Goal: Task Accomplishment & Management: Manage account settings

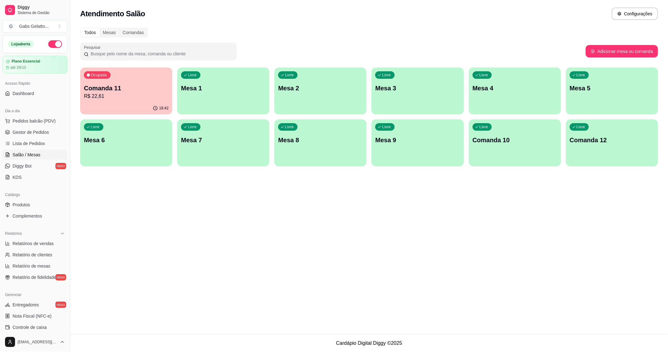
click at [105, 101] on div "Ocupada Comanda 11 R$ 22,61" at bounding box center [126, 85] width 92 height 35
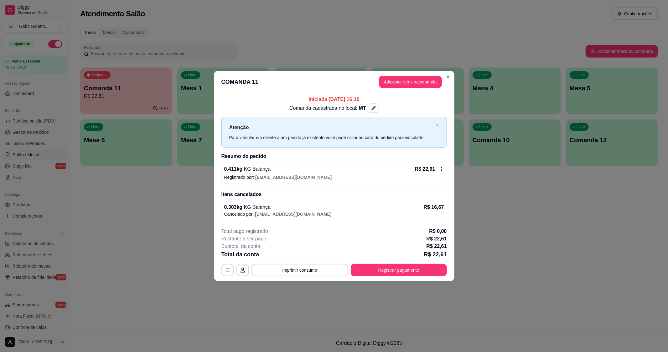
click at [373, 107] on icon "button" at bounding box center [373, 108] width 4 height 4
click at [367, 75] on input "Nome do local" at bounding box center [374, 74] width 55 height 6
click at [383, 88] on button "Salvar" at bounding box center [375, 91] width 60 height 12
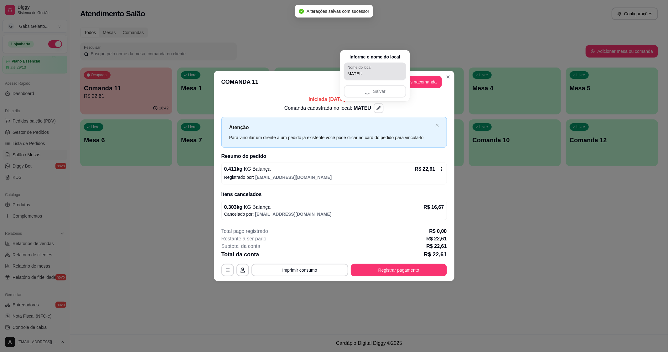
click at [378, 71] on input "MATEU" at bounding box center [374, 74] width 55 height 6
type input "MATEUS"
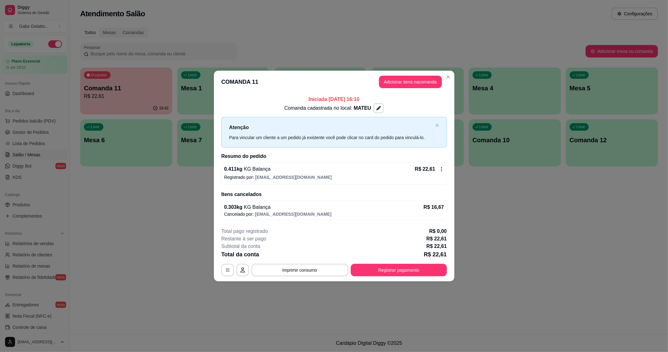
click at [385, 107] on div "Comanda cadastrada no local: MATEU" at bounding box center [333, 108] width 225 height 10
click at [381, 108] on button "button" at bounding box center [379, 109] width 10 height 10
click at [373, 75] on input "MATEUS" at bounding box center [379, 74] width 55 height 6
click at [380, 89] on button "Salvar" at bounding box center [379, 91] width 62 height 13
click at [426, 80] on button "Adicionar itens na comanda" at bounding box center [410, 82] width 63 height 13
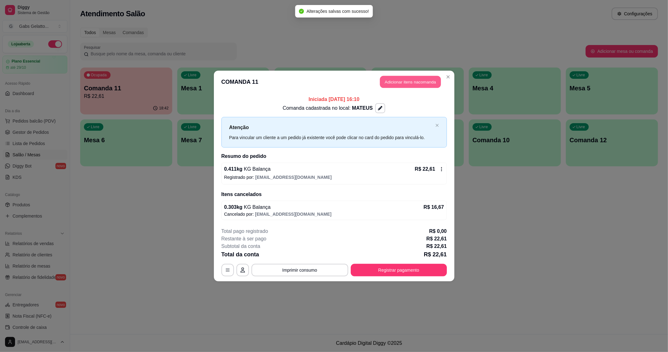
click at [427, 80] on button "Adicionar itens na comanda" at bounding box center [410, 82] width 61 height 12
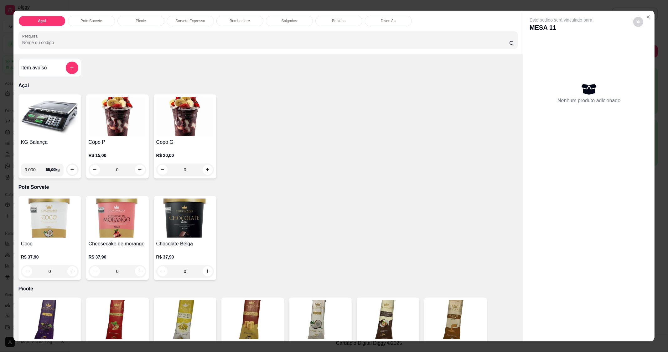
click at [59, 139] on h4 "KG Balança" at bounding box center [50, 143] width 58 height 8
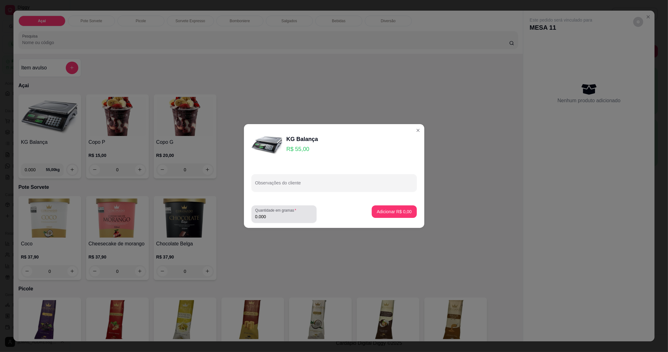
click at [284, 212] on label "Quantidade em gramas" at bounding box center [276, 210] width 43 height 5
click at [277, 219] on input "0.000" at bounding box center [284, 217] width 58 height 6
type input "0.234"
click at [390, 214] on p "Adicionar R$ 12,87" at bounding box center [393, 212] width 36 height 6
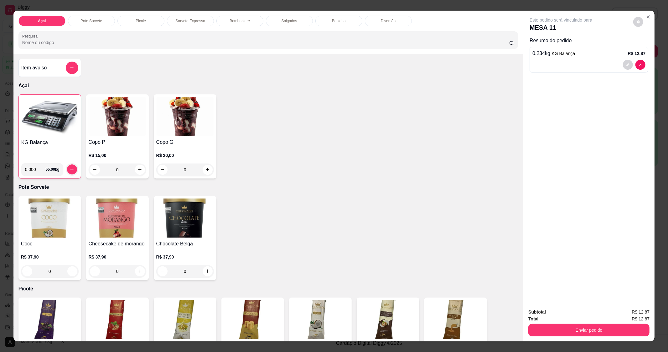
click at [392, 213] on div "Coco R$ 37,90 0 Cheesecake de morango R$ 37,90 0 Chocolate Belga R$ 37,90 0" at bounding box center [268, 238] width 500 height 84
click at [565, 335] on button "Enviar pedido" at bounding box center [588, 330] width 121 height 13
click at [568, 332] on button "Enviar pedido" at bounding box center [588, 331] width 117 height 12
click at [619, 313] on div "Subtotal R$ 12,87" at bounding box center [588, 312] width 121 height 7
click at [625, 329] on button "Enviar pedido" at bounding box center [588, 331] width 117 height 12
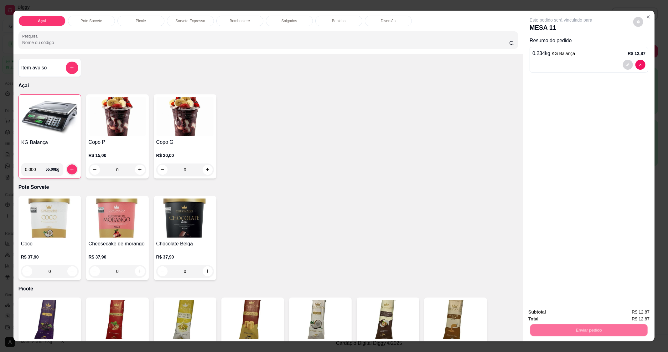
click at [633, 314] on button "Enviar pedido" at bounding box center [632, 316] width 35 height 12
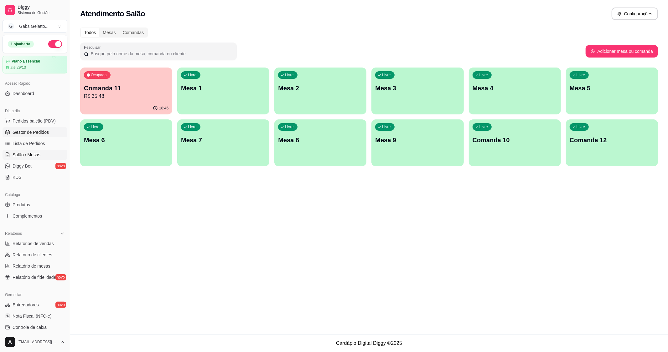
click at [45, 130] on span "Gestor de Pedidos" at bounding box center [31, 132] width 36 height 6
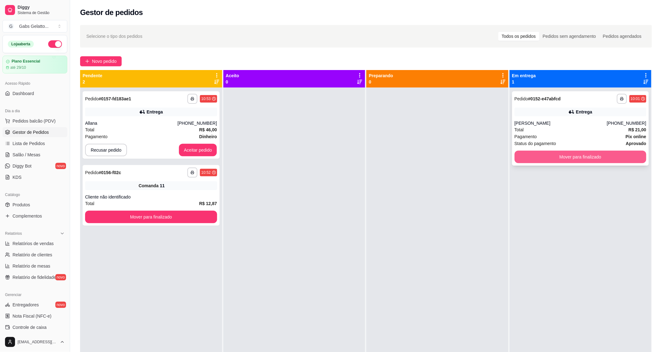
click at [552, 160] on button "Mover para finalizado" at bounding box center [581, 157] width 132 height 13
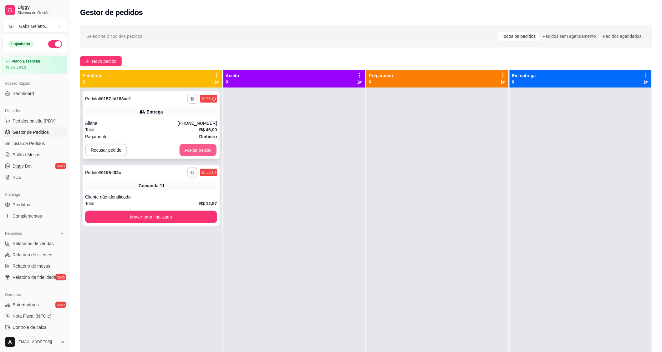
click at [208, 156] on button "Aceitar pedido" at bounding box center [198, 150] width 37 height 12
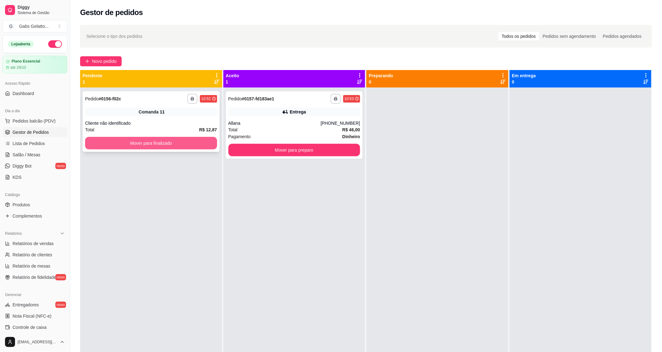
click at [195, 148] on button "Mover para finalizado" at bounding box center [151, 143] width 132 height 13
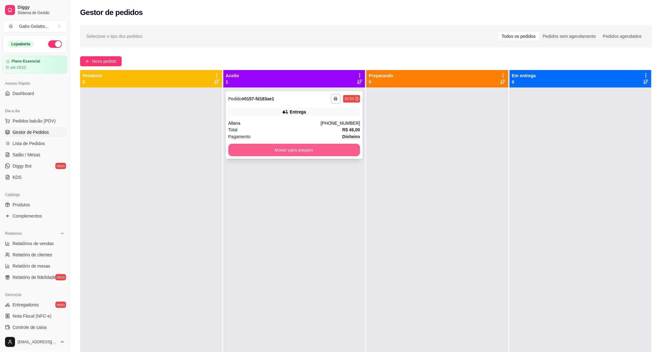
click at [308, 153] on button "Mover para preparo" at bounding box center [295, 150] width 132 height 13
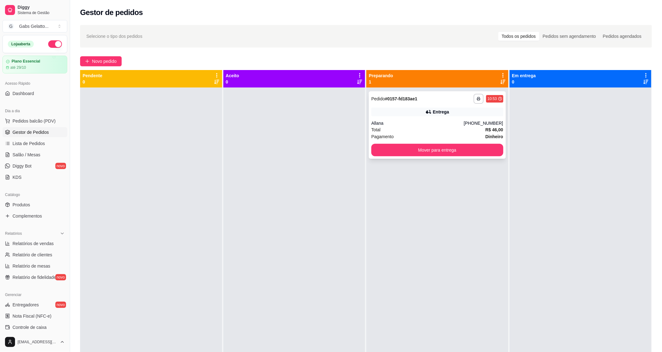
click at [381, 119] on div "**********" at bounding box center [437, 125] width 137 height 68
click at [430, 119] on div "**********" at bounding box center [437, 125] width 137 height 68
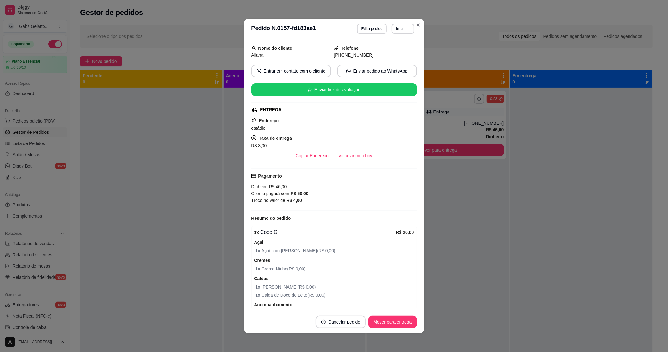
scroll to position [212, 0]
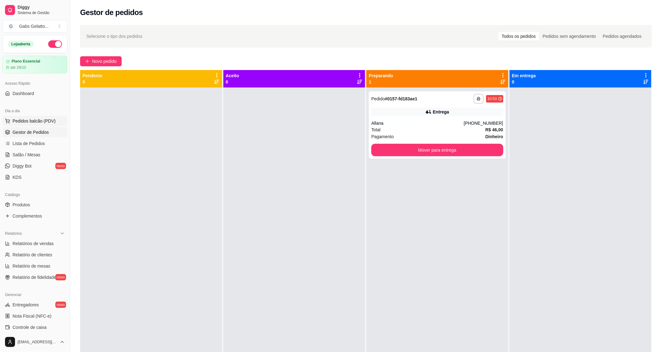
click at [26, 122] on span "Pedidos balcão (PDV)" at bounding box center [34, 121] width 43 height 6
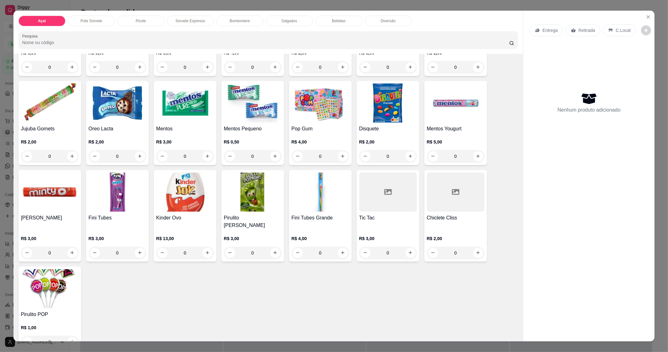
scroll to position [869, 0]
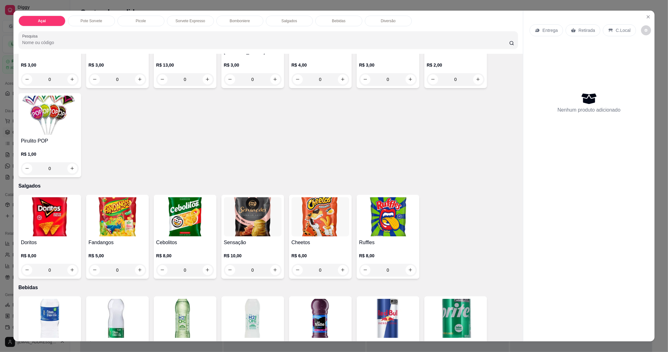
click at [61, 299] on img at bounding box center [50, 318] width 58 height 39
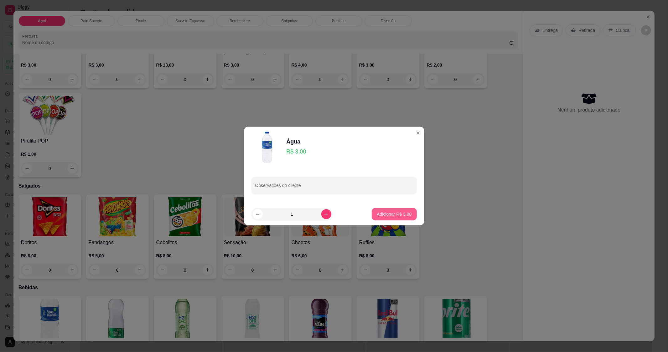
click at [379, 209] on button "Adicionar R$ 3,00" at bounding box center [394, 214] width 45 height 13
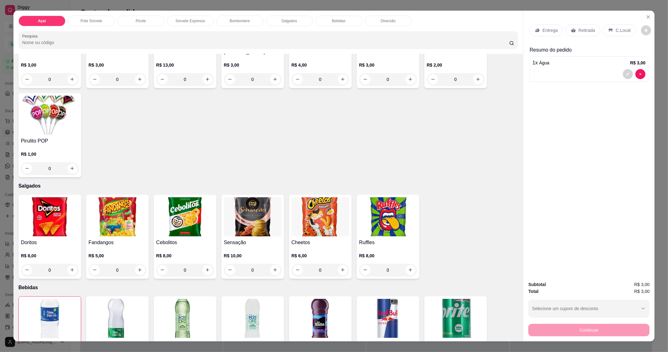
type input "1"
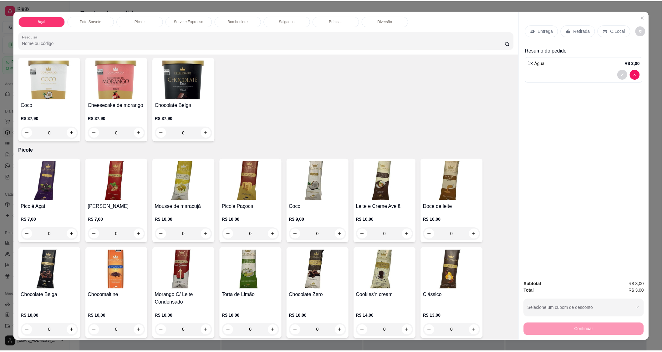
scroll to position [0, 0]
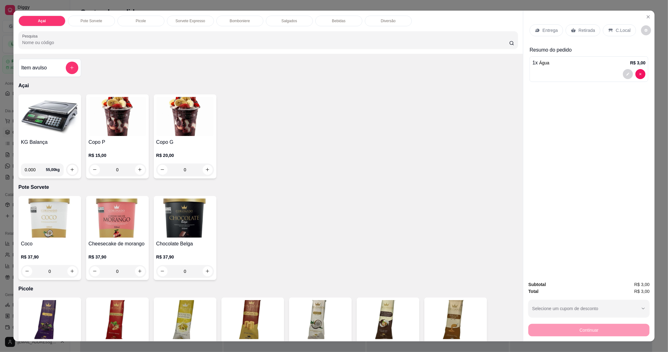
click at [43, 133] on img at bounding box center [50, 116] width 58 height 39
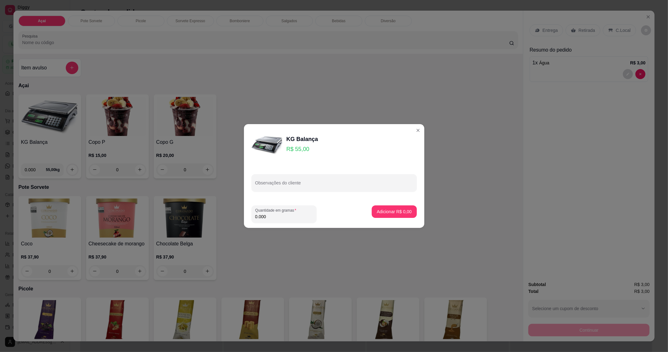
click at [280, 218] on input "0.000" at bounding box center [284, 217] width 58 height 6
type input "0.344"
click at [408, 216] on button "Adicionar R$ 18,92" at bounding box center [393, 212] width 46 height 12
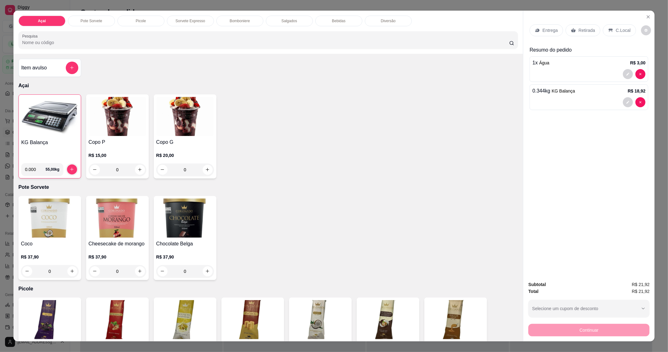
click at [552, 27] on div "Entrega" at bounding box center [545, 30] width 33 height 12
click at [558, 30] on div "Entrega" at bounding box center [545, 30] width 33 height 12
click at [620, 32] on p "C.Local" at bounding box center [622, 30] width 15 height 6
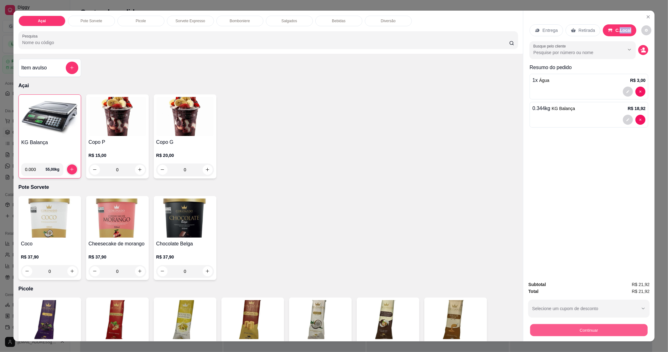
click at [587, 325] on button "Continuar" at bounding box center [588, 331] width 117 height 12
click at [569, 331] on button "Continuar" at bounding box center [588, 330] width 121 height 13
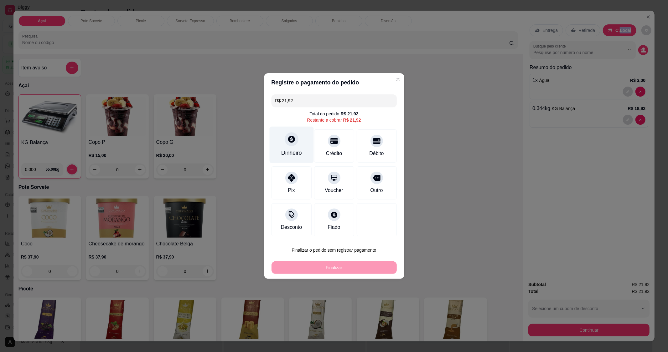
click at [290, 131] on div "Dinheiro" at bounding box center [291, 145] width 44 height 37
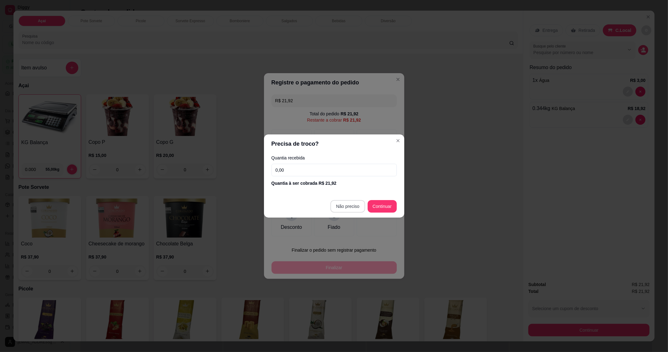
type input "R$ 0,00"
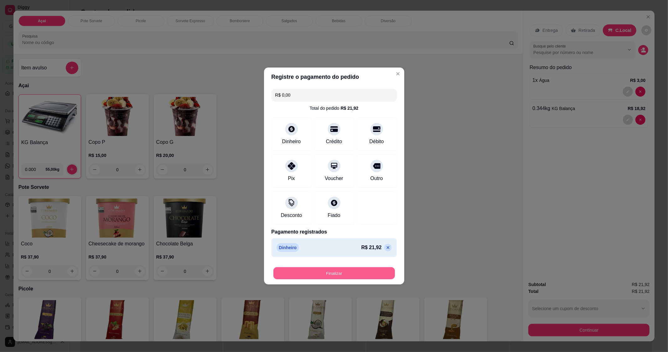
click at [347, 271] on button "Finalizar" at bounding box center [333, 274] width 121 height 12
type input "0"
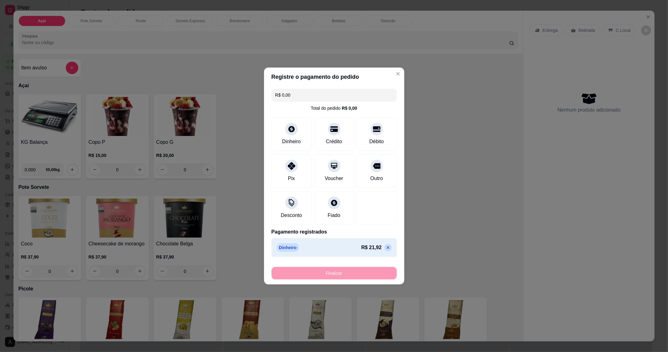
type input "-R$ 21,92"
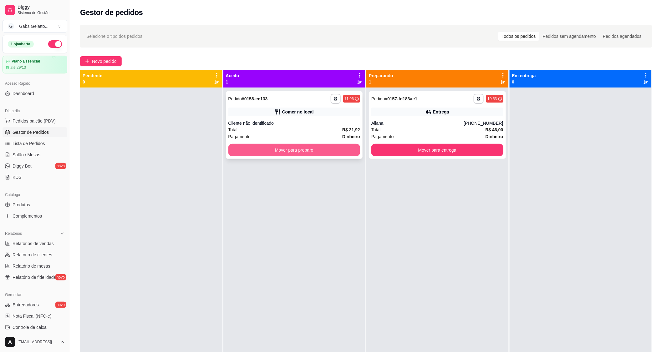
click at [318, 153] on button "Mover para preparo" at bounding box center [295, 150] width 132 height 13
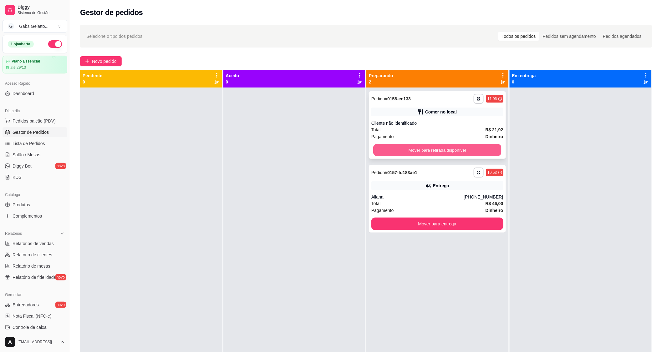
click at [412, 146] on button "Mover para retirada disponível" at bounding box center [437, 150] width 128 height 12
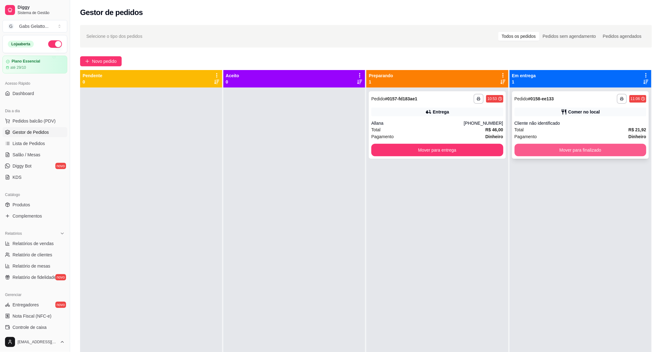
click at [539, 144] on button "Mover para finalizado" at bounding box center [581, 150] width 132 height 13
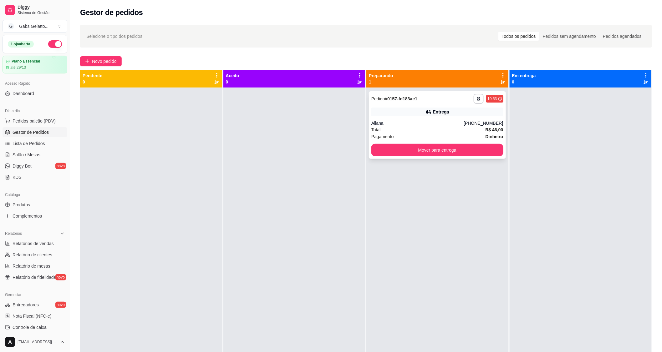
click at [464, 122] on div "Allana" at bounding box center [418, 123] width 92 height 6
click at [436, 148] on button "Mover para entrega" at bounding box center [438, 150] width 132 height 13
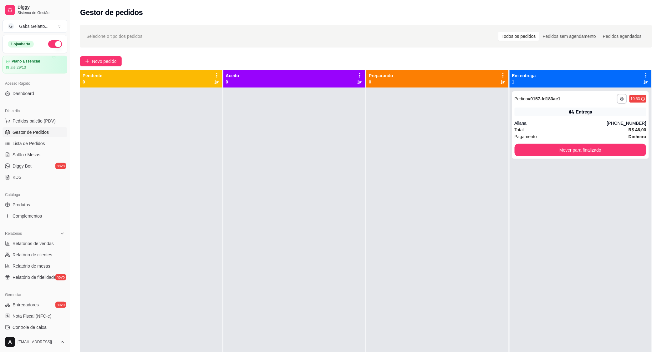
click at [575, 124] on div "Allana" at bounding box center [561, 123] width 92 height 6
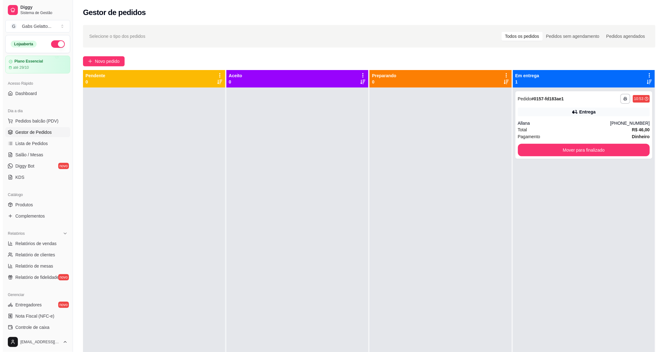
scroll to position [17, 0]
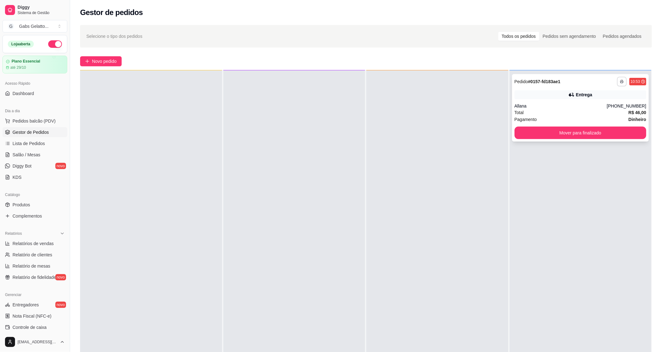
click at [618, 85] on button "button" at bounding box center [622, 82] width 10 height 10
click at [608, 104] on button "IMPRESSORA" at bounding box center [601, 103] width 45 height 10
click at [603, 111] on div "Total R$ 46,00" at bounding box center [581, 112] width 132 height 7
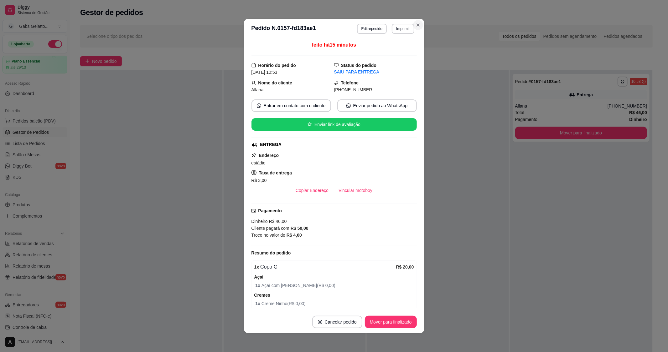
click at [435, 136] on div "**********" at bounding box center [334, 176] width 668 height 352
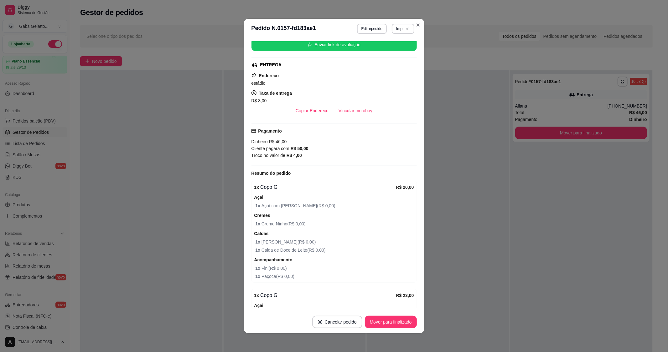
scroll to position [17, 0]
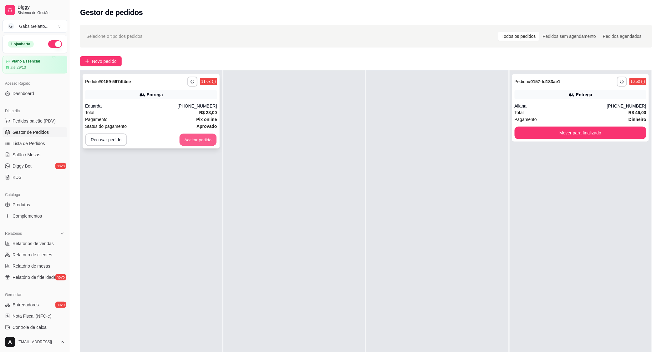
click at [198, 140] on button "Aceitar pedido" at bounding box center [198, 140] width 37 height 12
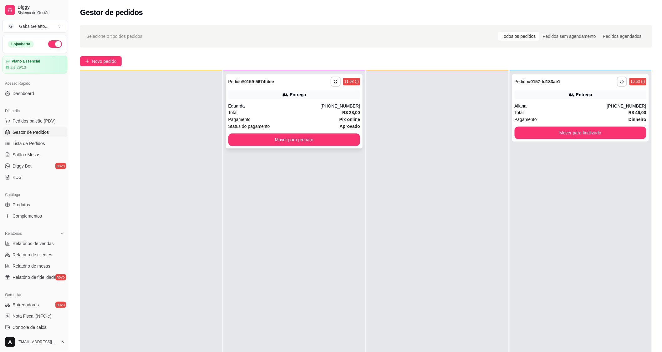
click at [255, 111] on div "Total R$ 28,00" at bounding box center [295, 112] width 132 height 7
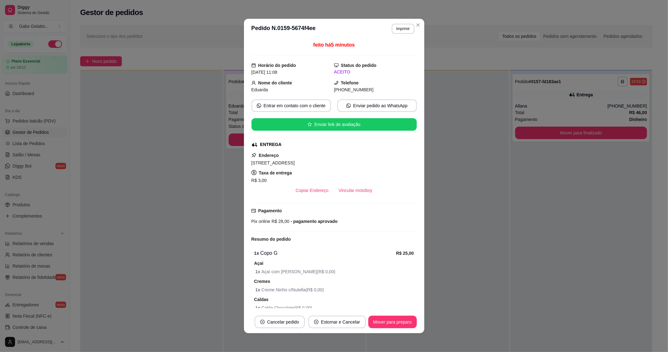
click at [395, 330] on footer "Cancelar pedido Estornar e Cancelar Mover para preparo" at bounding box center [334, 322] width 180 height 23
click at [399, 326] on button "Mover para preparo" at bounding box center [392, 322] width 47 height 12
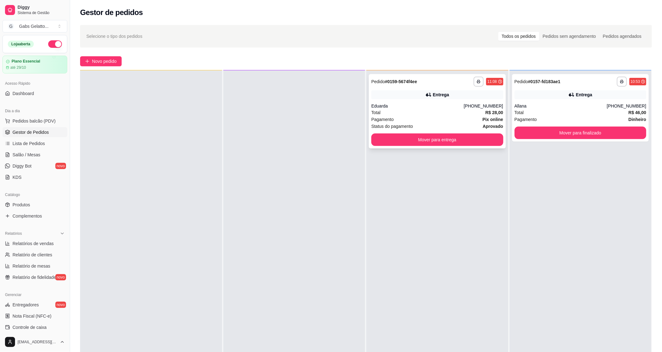
click at [449, 117] on div "Pagamento Pix online" at bounding box center [438, 119] width 132 height 7
click at [460, 142] on button "Mover para entrega" at bounding box center [438, 140] width 132 height 13
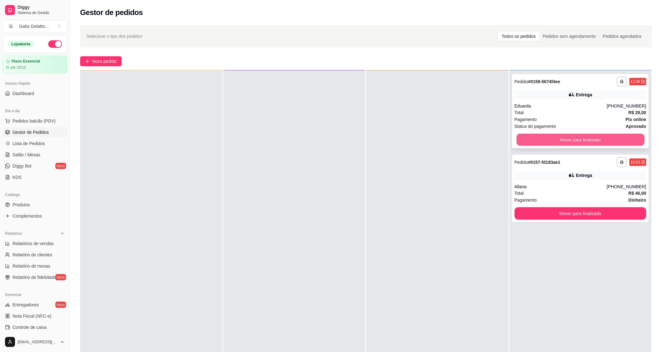
click at [526, 136] on button "Mover para finalizado" at bounding box center [581, 140] width 128 height 12
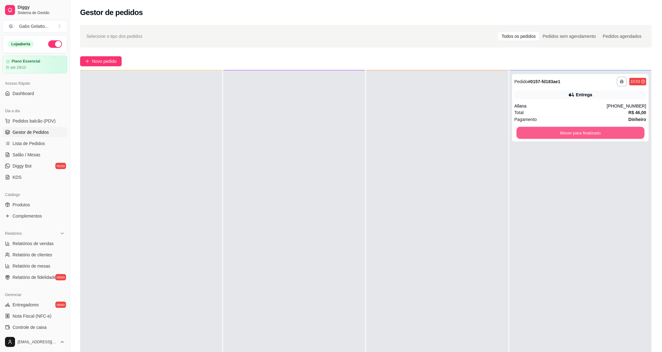
click at [526, 136] on button "Mover para finalizado" at bounding box center [581, 133] width 128 height 12
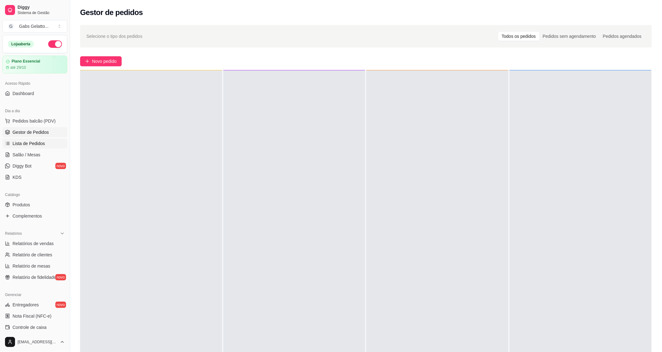
click at [32, 143] on span "Lista de Pedidos" at bounding box center [29, 144] width 33 height 6
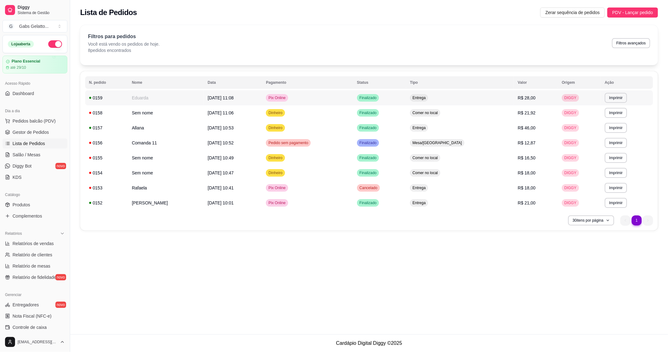
click at [406, 95] on td "Finalizado" at bounding box center [379, 97] width 53 height 15
click at [41, 125] on button "Pedidos balcão (PDV)" at bounding box center [35, 121] width 65 height 10
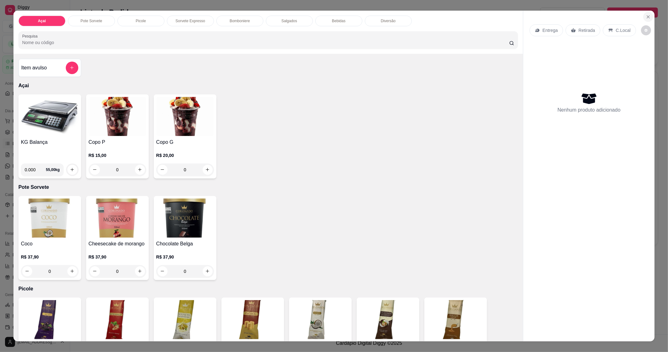
click at [648, 18] on icon "Close" at bounding box center [647, 16] width 5 height 5
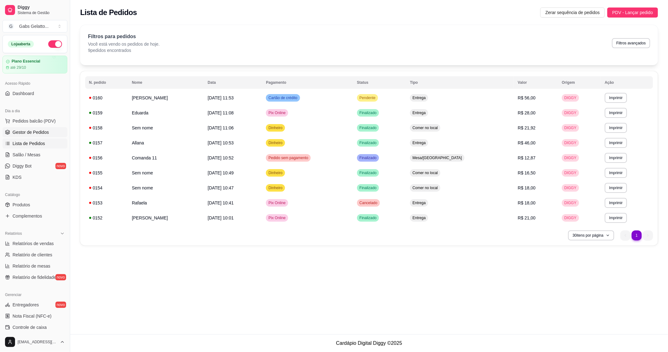
click at [29, 129] on link "Gestor de Pedidos" at bounding box center [35, 132] width 65 height 10
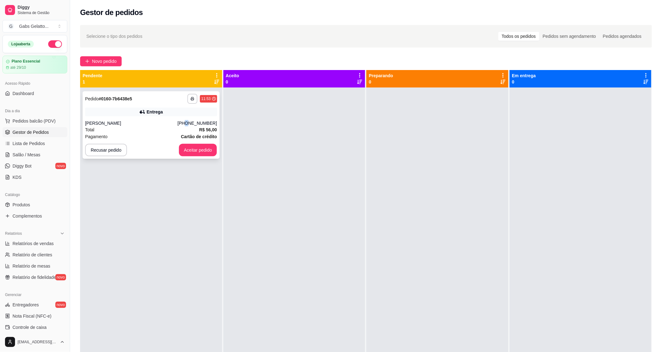
click at [192, 118] on div "**********" at bounding box center [151, 125] width 137 height 68
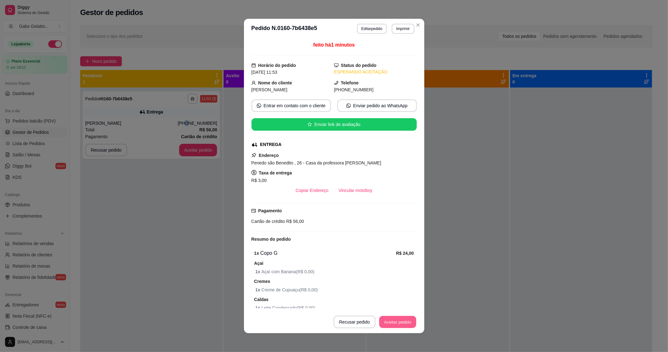
click at [388, 325] on button "Aceitar pedido" at bounding box center [397, 322] width 37 height 12
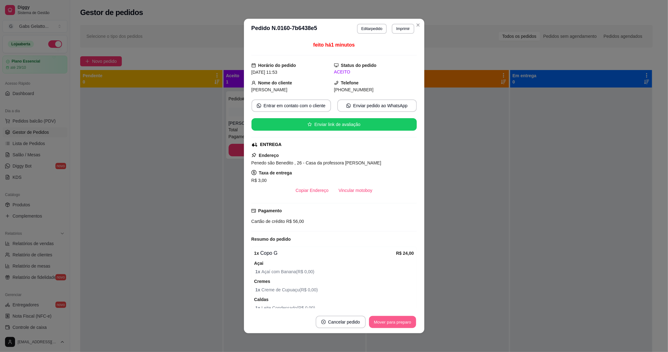
click at [393, 321] on button "Mover para preparo" at bounding box center [392, 322] width 47 height 12
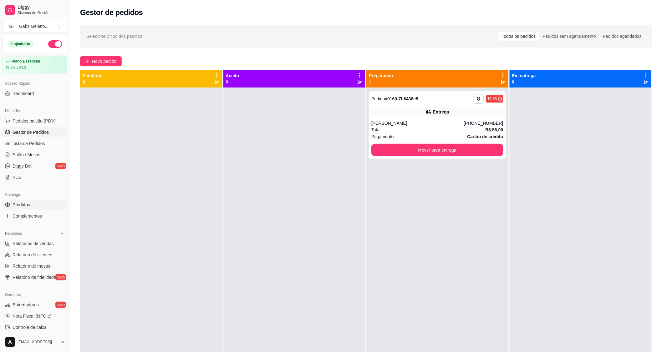
click at [35, 206] on link "Produtos" at bounding box center [35, 205] width 65 height 10
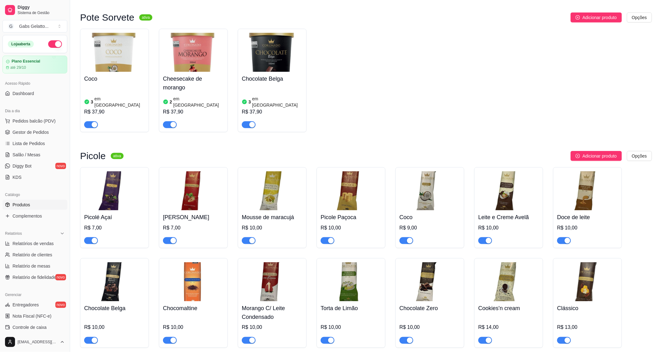
scroll to position [208, 0]
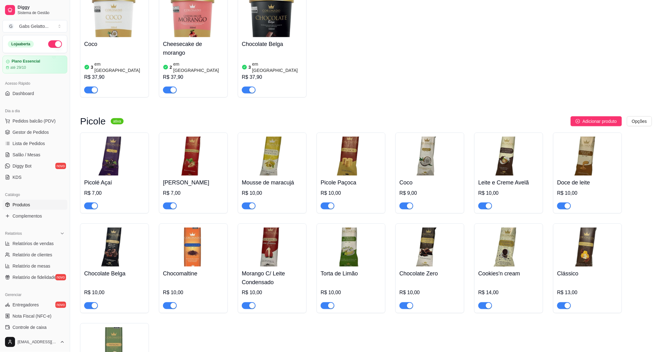
click at [38, 210] on ul "Produtos Complementos" at bounding box center [35, 210] width 65 height 21
click at [36, 214] on span "Complementos" at bounding box center [27, 216] width 29 height 6
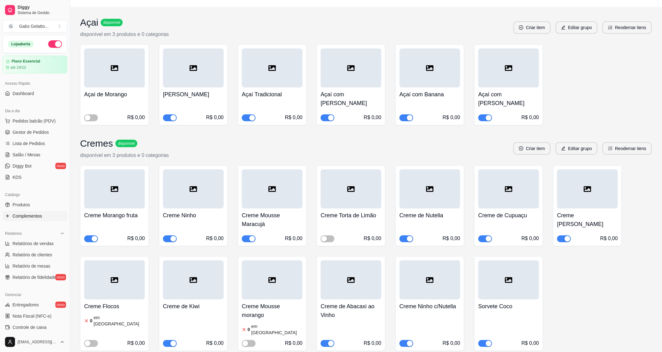
scroll to position [139, 0]
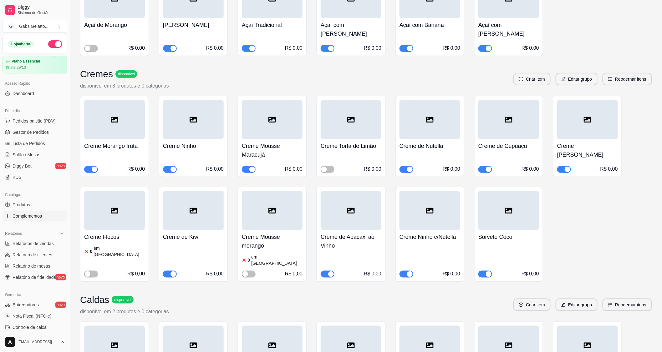
drag, startPoint x: 331, startPoint y: 159, endPoint x: 330, endPoint y: 164, distance: 5.5
click at [330, 166] on span "button" at bounding box center [328, 169] width 14 height 7
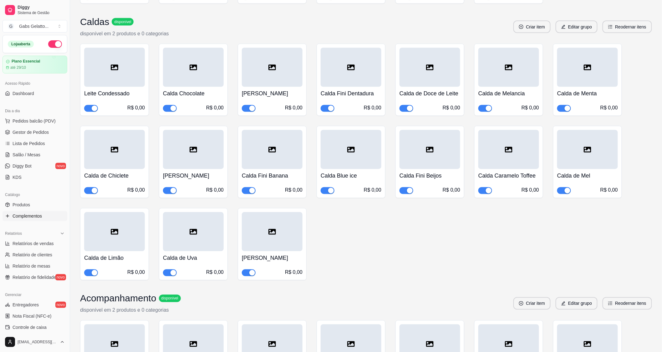
scroll to position [522, 0]
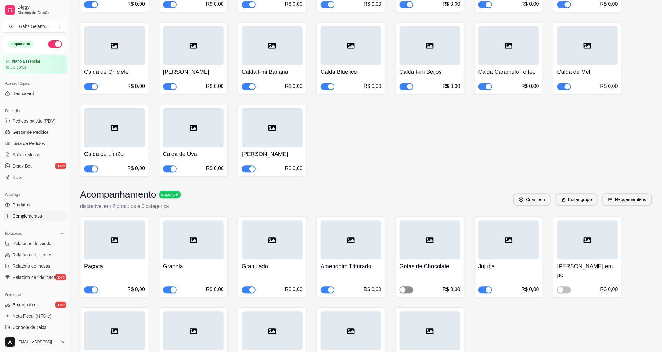
click at [407, 287] on span "button" at bounding box center [407, 290] width 14 height 7
click at [563, 287] on div "button" at bounding box center [561, 290] width 6 height 6
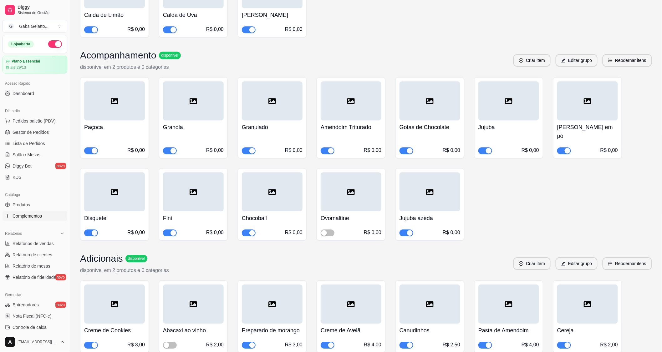
scroll to position [730, 0]
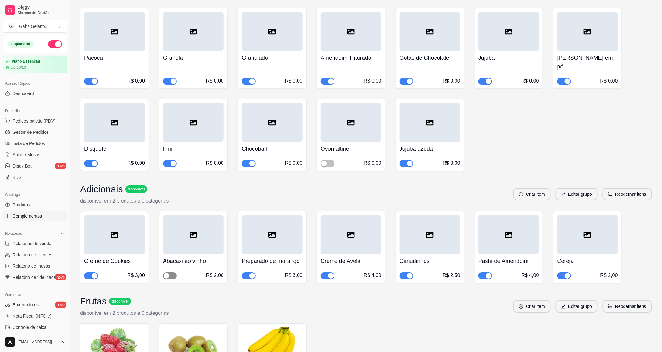
click at [169, 273] on button "button" at bounding box center [170, 276] width 14 height 7
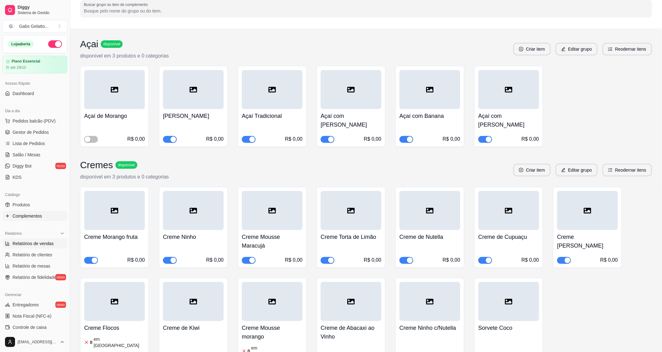
scroll to position [13, 0]
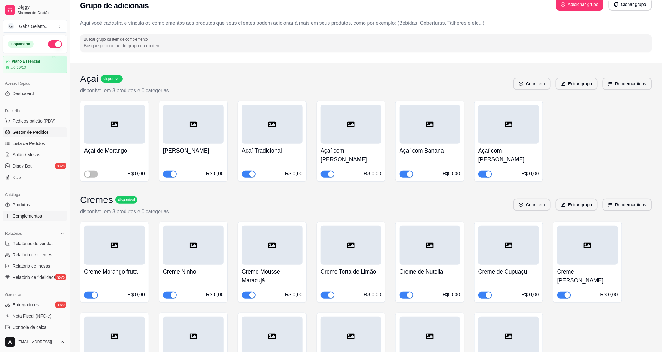
click at [52, 135] on link "Gestor de Pedidos" at bounding box center [35, 132] width 65 height 10
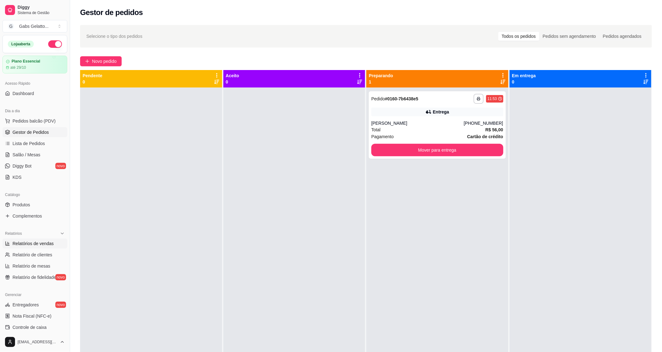
click at [51, 245] on span "Relatórios de vendas" at bounding box center [33, 244] width 41 height 6
select select "ALL"
select select "0"
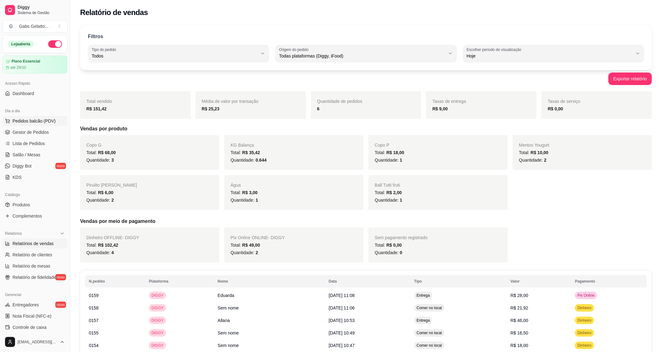
click at [19, 123] on span "Pedidos balcão (PDV)" at bounding box center [34, 121] width 43 height 6
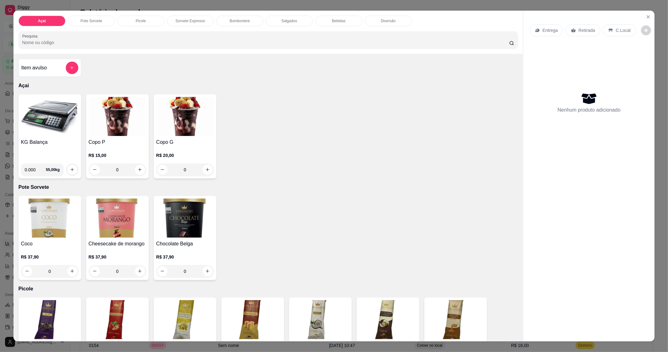
click at [53, 128] on img at bounding box center [50, 116] width 58 height 39
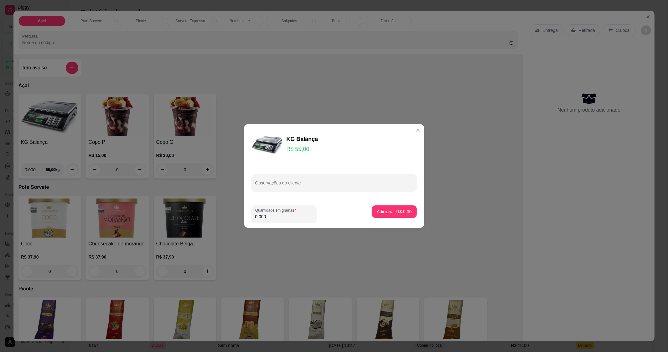
click at [267, 217] on input "0.000" at bounding box center [284, 217] width 58 height 6
type input "0.242"
click at [398, 210] on p "Adicionar R$ 13,31" at bounding box center [393, 212] width 36 height 6
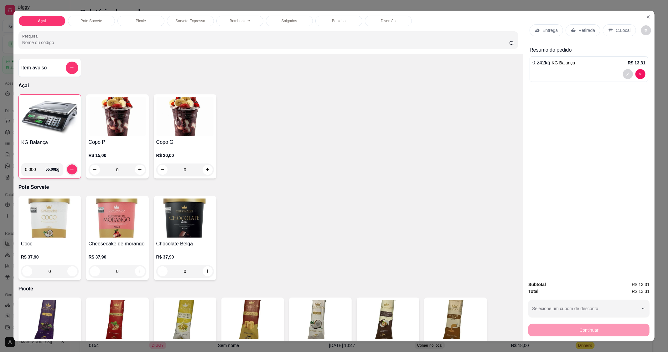
click at [616, 33] on p "C.Local" at bounding box center [622, 30] width 15 height 6
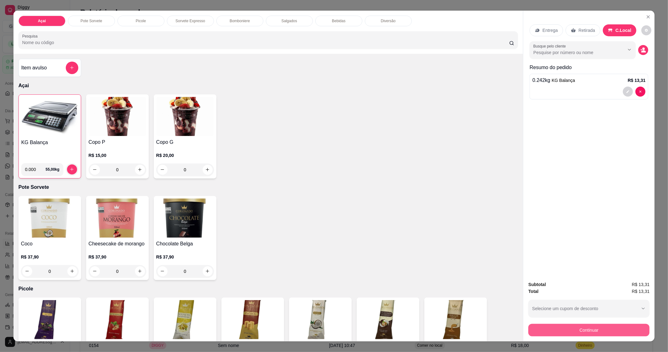
click at [583, 330] on button "Continuar" at bounding box center [588, 330] width 121 height 13
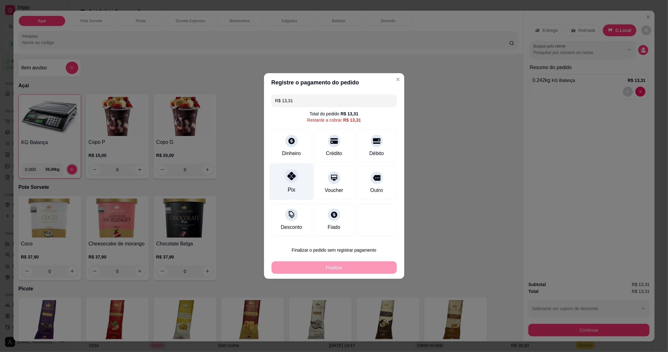
click at [289, 183] on div "Pix" at bounding box center [291, 182] width 44 height 37
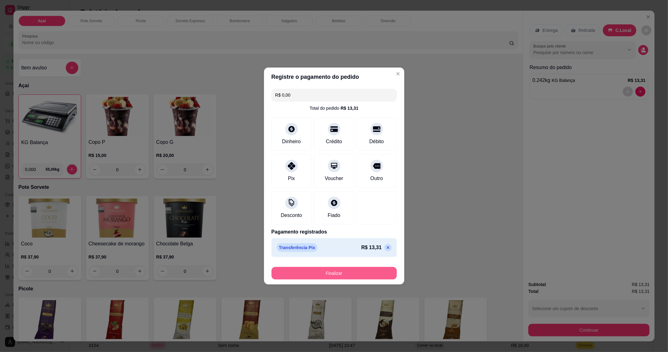
click at [293, 269] on button "Finalizar" at bounding box center [333, 273] width 125 height 13
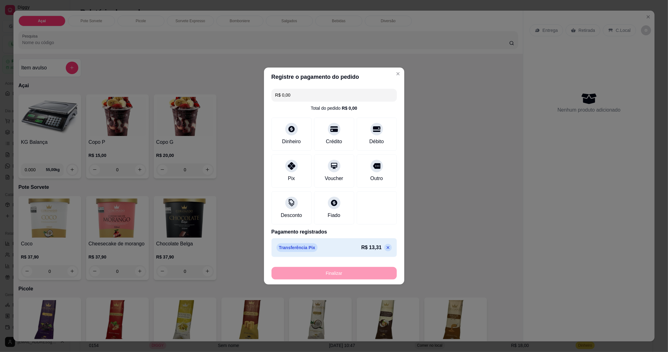
type input "-R$ 13,31"
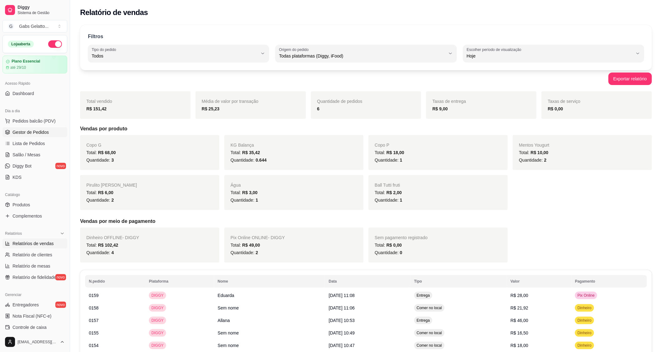
click at [45, 136] on link "Gestor de Pedidos" at bounding box center [35, 132] width 65 height 10
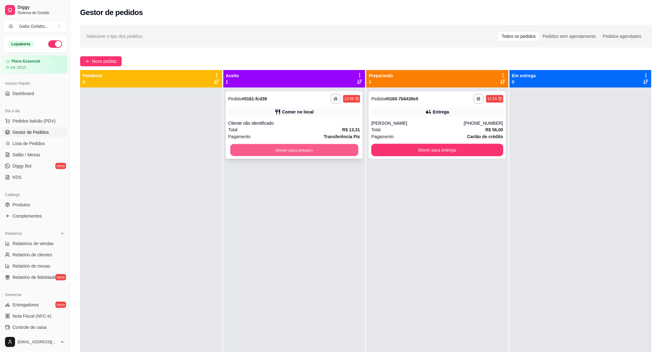
click at [264, 146] on button "Mover para preparo" at bounding box center [294, 150] width 128 height 12
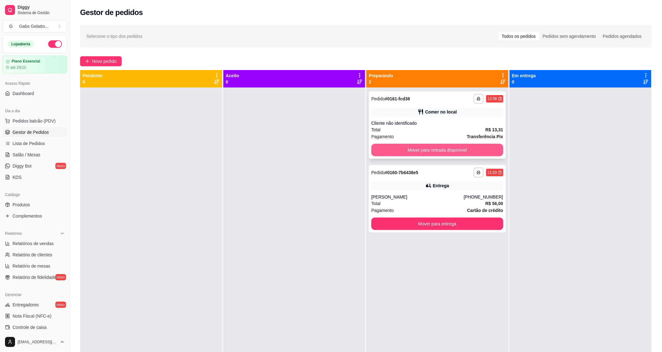
click at [450, 153] on button "Mover para retirada disponível" at bounding box center [438, 150] width 132 height 13
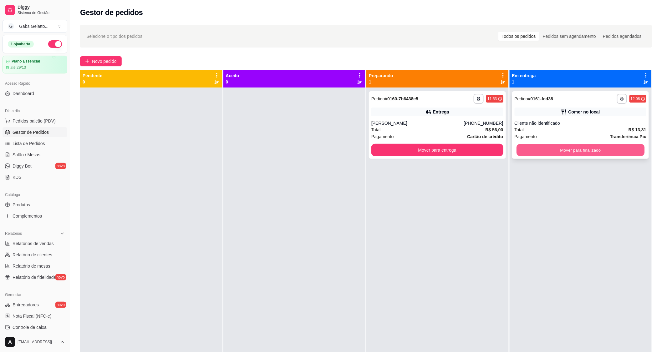
click at [558, 147] on button "Mover para finalizado" at bounding box center [581, 150] width 128 height 12
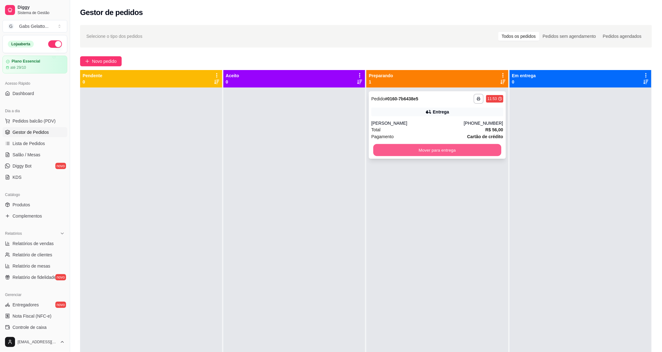
click at [453, 155] on button "Mover para entrega" at bounding box center [437, 150] width 128 height 12
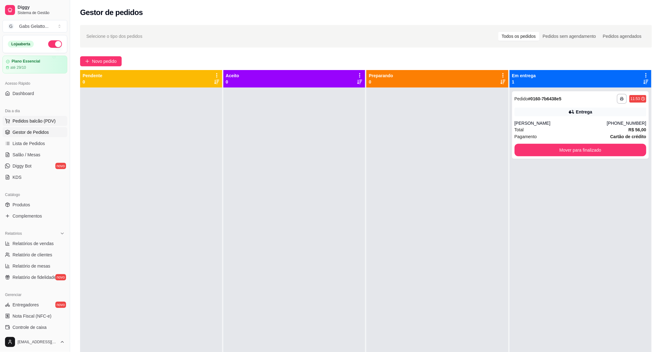
click at [34, 119] on span "Pedidos balcão (PDV)" at bounding box center [34, 121] width 43 height 6
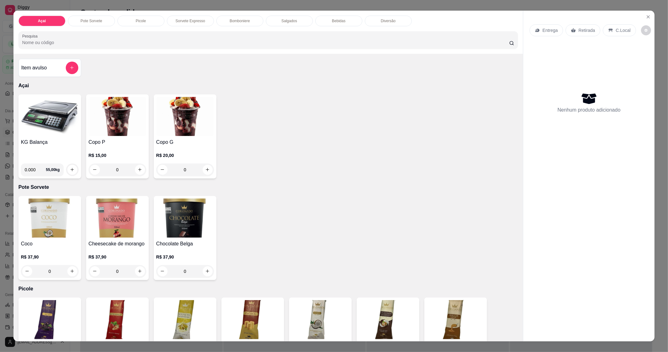
click at [43, 134] on img at bounding box center [50, 116] width 58 height 39
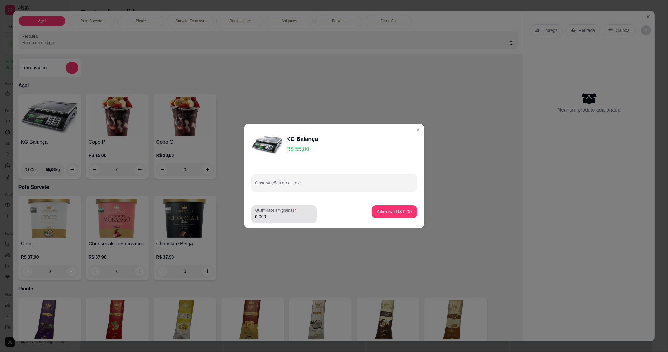
click at [282, 212] on label "Quantidade em gramas" at bounding box center [276, 210] width 43 height 5
click at [282, 214] on input "0.000" at bounding box center [284, 217] width 58 height 6
click at [273, 217] on input "0.000" at bounding box center [279, 217] width 48 height 6
type input "0.376"
click at [397, 208] on button "Adicionar R$ 20,68" at bounding box center [393, 212] width 46 height 12
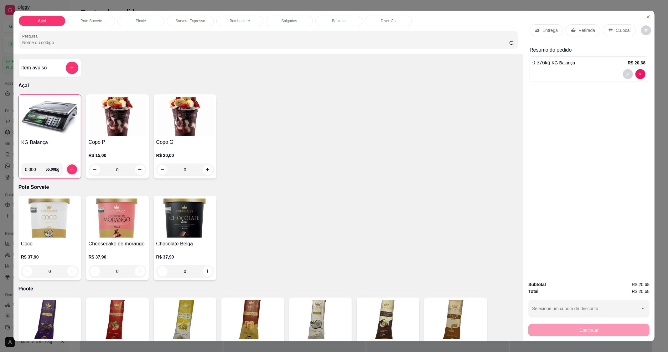
click at [643, 75] on div "0.376 kg KG Balança R$ 20,68" at bounding box center [588, 69] width 119 height 26
click at [566, 65] on span "KG Balança" at bounding box center [563, 62] width 23 height 5
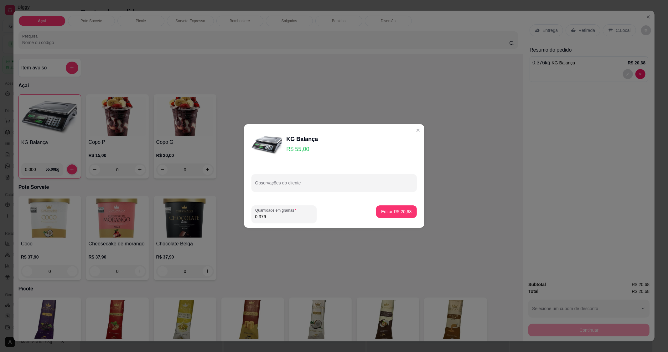
click at [292, 216] on input "0.376" at bounding box center [284, 217] width 58 height 6
type input "0.370"
click at [381, 210] on p "Editar R$ 20,35" at bounding box center [396, 212] width 30 height 6
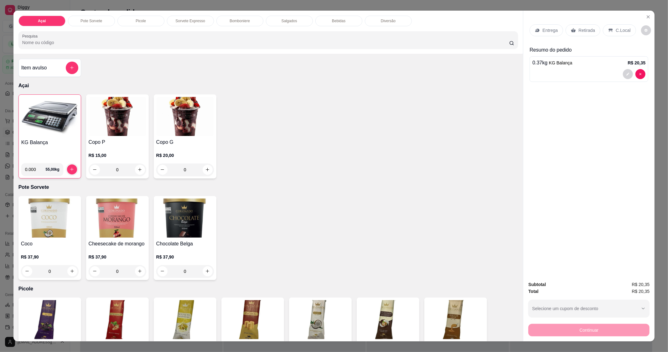
click at [611, 27] on div "C.Local" at bounding box center [619, 30] width 33 height 12
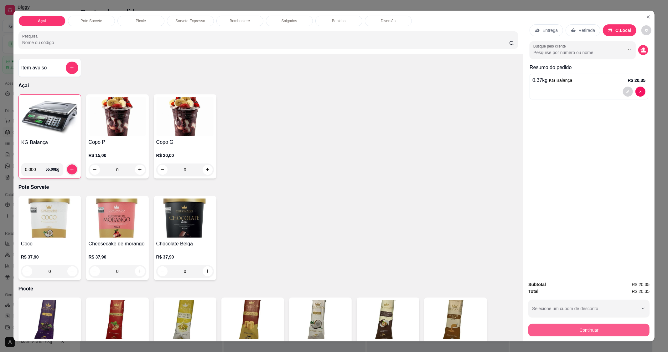
click at [581, 328] on button "Continuar" at bounding box center [588, 330] width 121 height 13
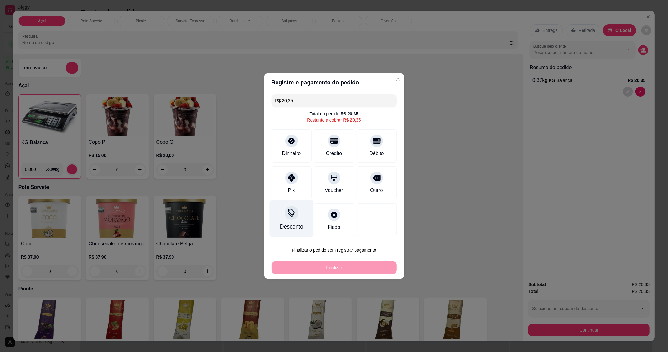
click at [287, 216] on icon at bounding box center [291, 213] width 8 height 8
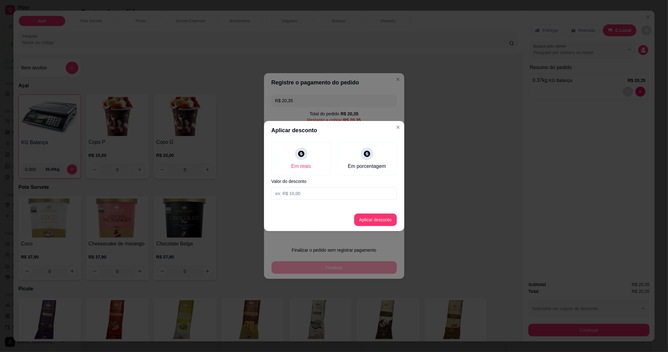
click at [326, 194] on input at bounding box center [333, 194] width 125 height 13
type input "0,35"
click at [373, 219] on button "Aplicar desconto" at bounding box center [375, 220] width 41 height 12
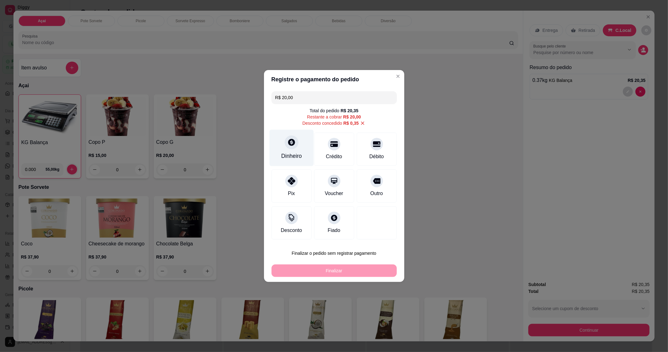
click at [293, 148] on div at bounding box center [292, 143] width 14 height 14
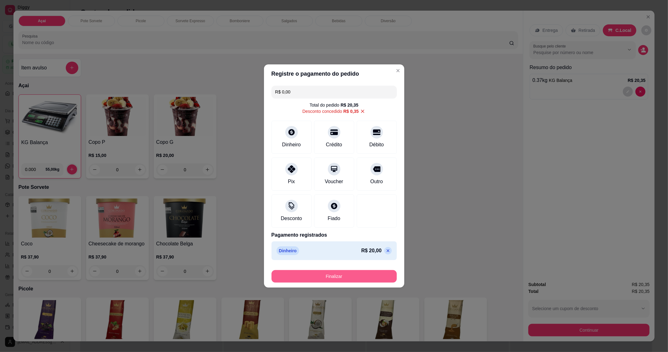
click at [339, 280] on button "Finalizar" at bounding box center [333, 276] width 125 height 13
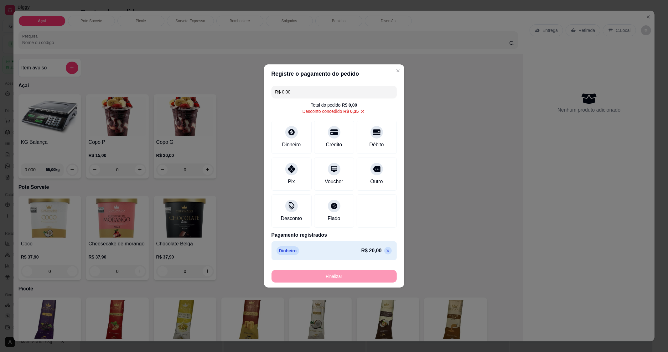
type input "-R$ 20,35"
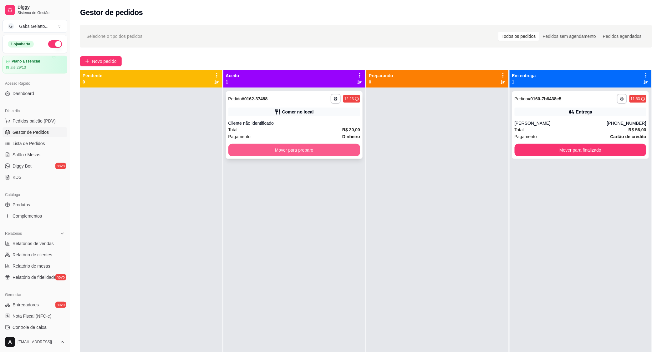
click at [337, 146] on button "Mover para preparo" at bounding box center [295, 150] width 132 height 13
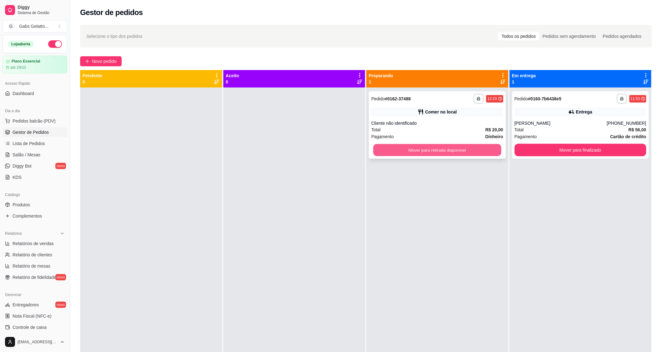
click at [433, 152] on button "Mover para retirada disponível" at bounding box center [437, 150] width 128 height 12
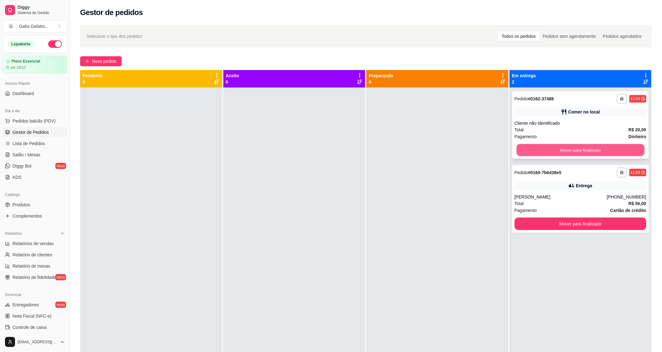
click at [527, 148] on button "Mover para finalizado" at bounding box center [581, 150] width 128 height 12
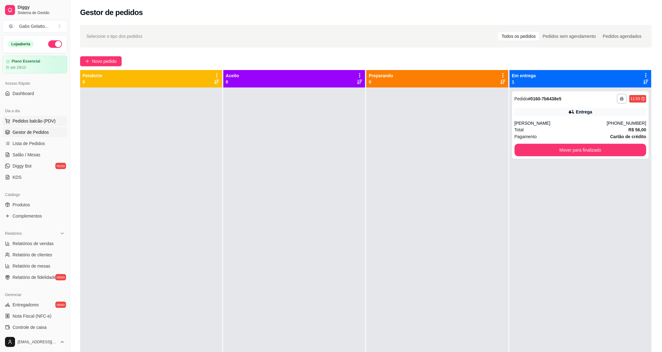
click at [43, 120] on span "Pedidos balcão (PDV)" at bounding box center [34, 121] width 43 height 6
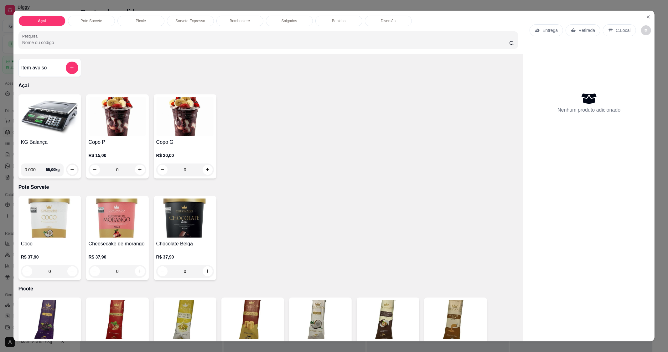
click at [39, 134] on img at bounding box center [50, 116] width 58 height 39
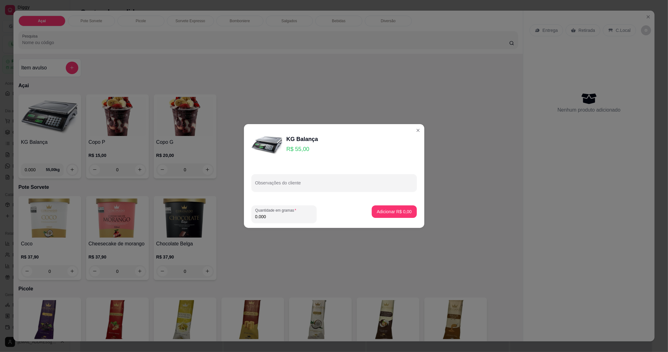
click at [270, 215] on input "0.000" at bounding box center [284, 217] width 58 height 6
click at [289, 220] on div "0.000" at bounding box center [284, 214] width 58 height 13
click at [290, 220] on div "0.000" at bounding box center [284, 214] width 58 height 13
type input "0.290"
click at [383, 203] on footer "Quantidade em gramas 0.290 Adicionar R$ 15,95" at bounding box center [334, 215] width 180 height 28
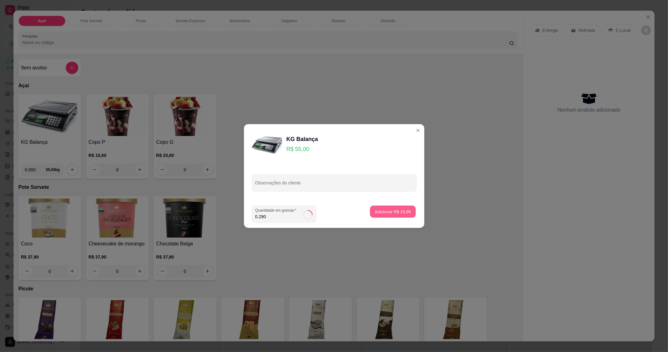
click at [380, 210] on p "Adicionar R$ 15,95" at bounding box center [393, 212] width 36 height 6
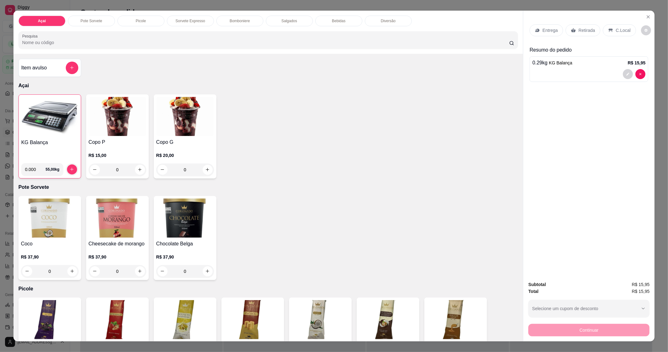
click at [617, 33] on p "C.Local" at bounding box center [622, 30] width 15 height 6
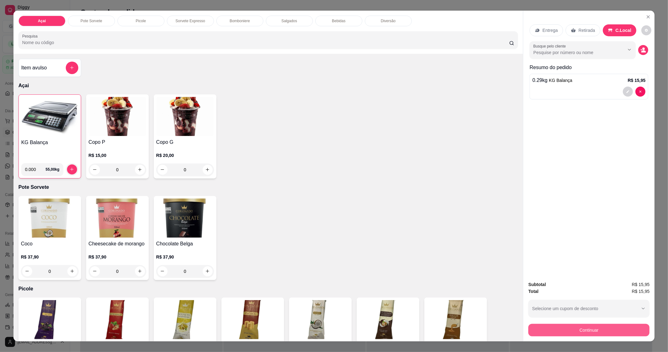
click at [609, 333] on button "Continuar" at bounding box center [588, 330] width 121 height 13
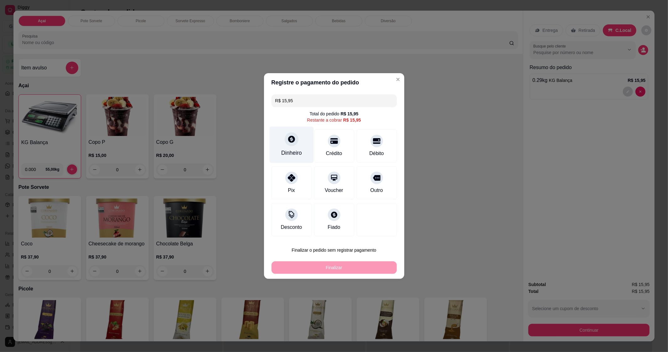
click at [296, 139] on div at bounding box center [292, 139] width 14 height 14
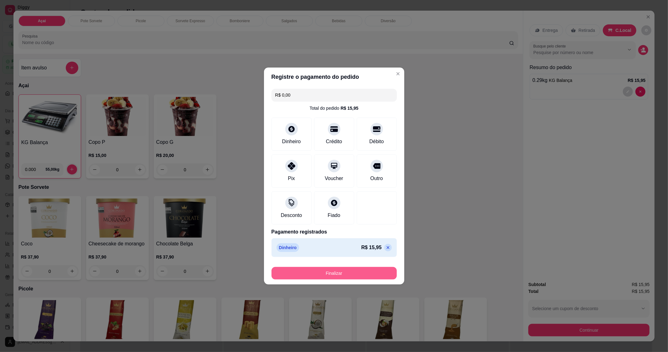
click at [341, 273] on button "Finalizar" at bounding box center [333, 273] width 125 height 13
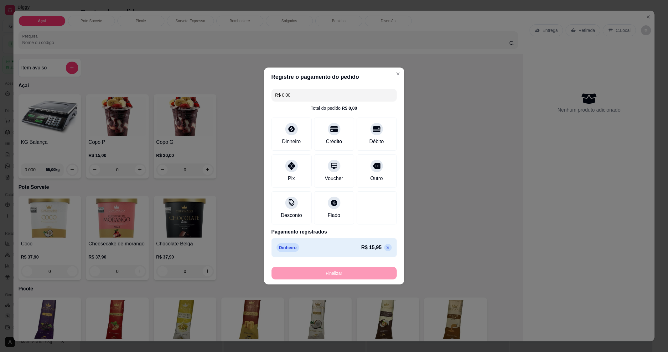
type input "-R$ 15,95"
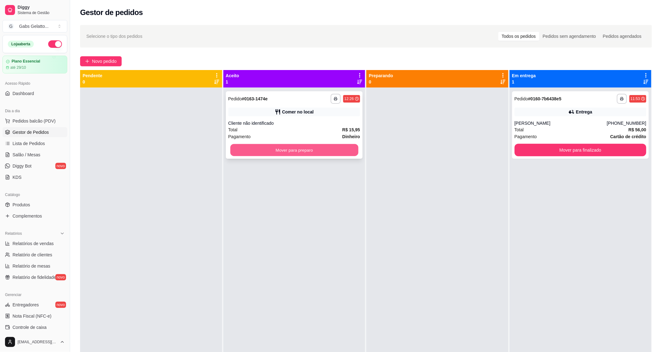
click at [324, 149] on button "Mover para preparo" at bounding box center [294, 150] width 128 height 12
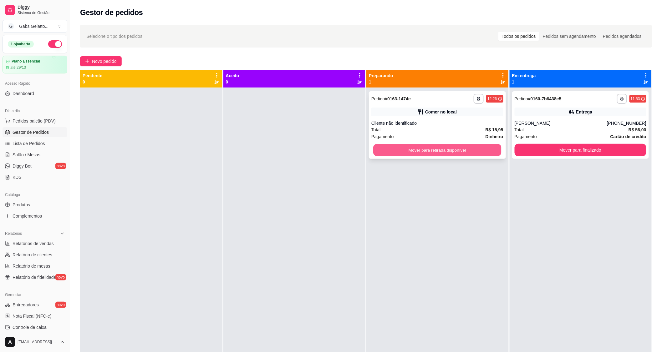
click at [410, 149] on button "Mover para retirada disponível" at bounding box center [437, 150] width 128 height 12
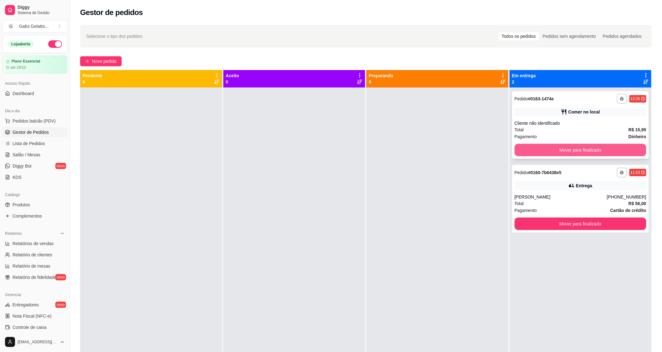
click at [582, 149] on button "Mover para finalizado" at bounding box center [581, 150] width 132 height 13
